Goal: Find contact information: Find contact information

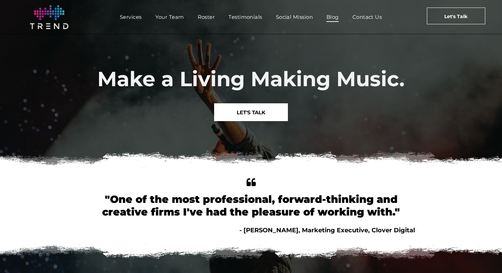
click at [332, 15] on span "Blog" at bounding box center [333, 17] width 12 height 10
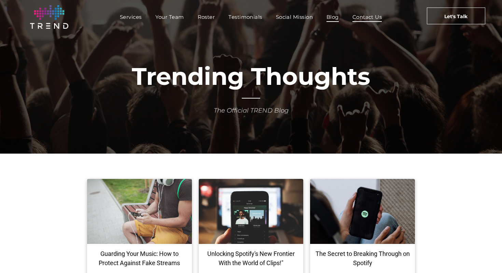
click at [363, 18] on span "Contact Us" at bounding box center [368, 17] width 30 height 10
